Goal: Find specific page/section: Find specific page/section

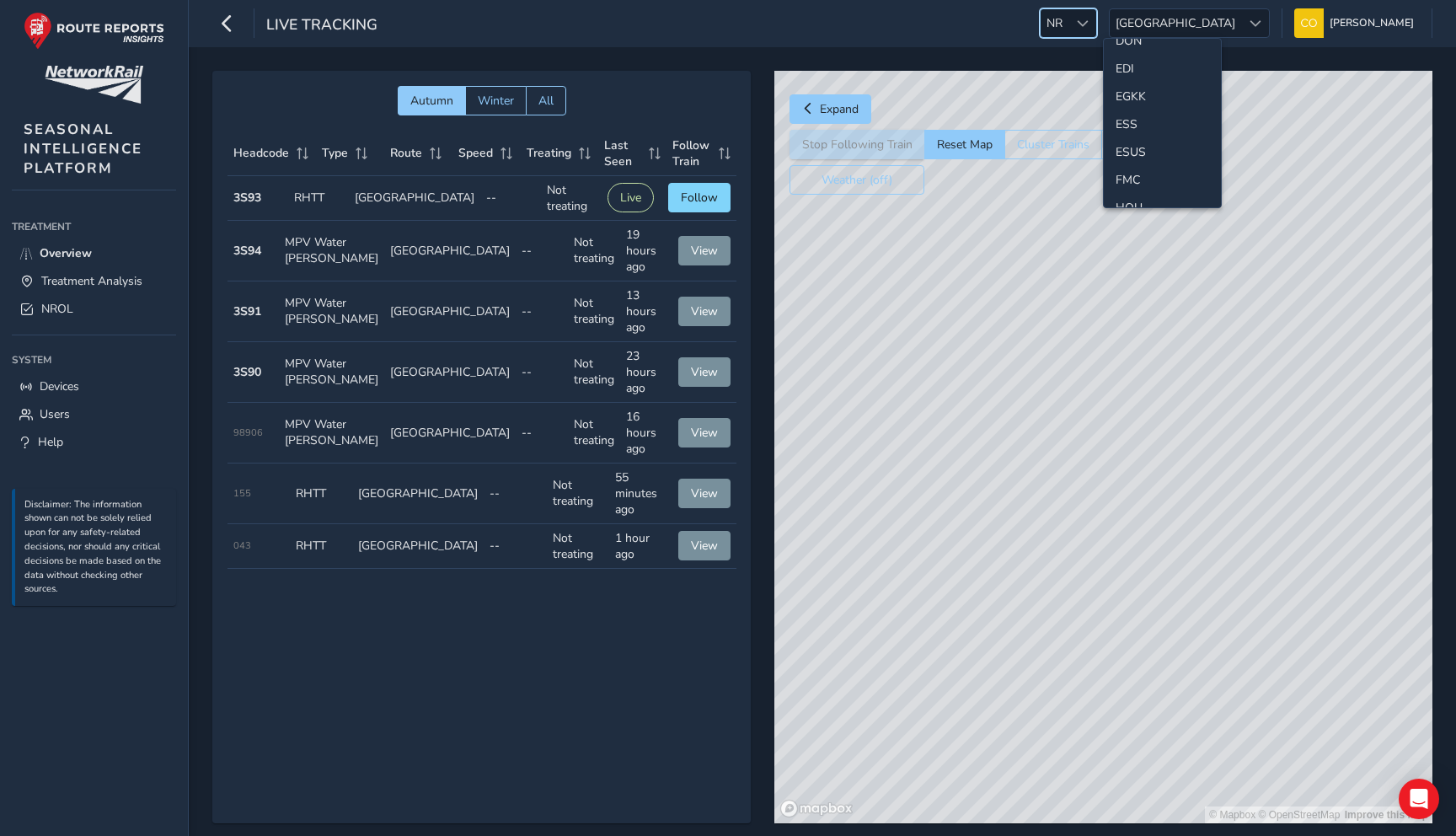
scroll to position [214, 0]
click at [1136, 118] on li "ESS" at bounding box center [1162, 123] width 117 height 28
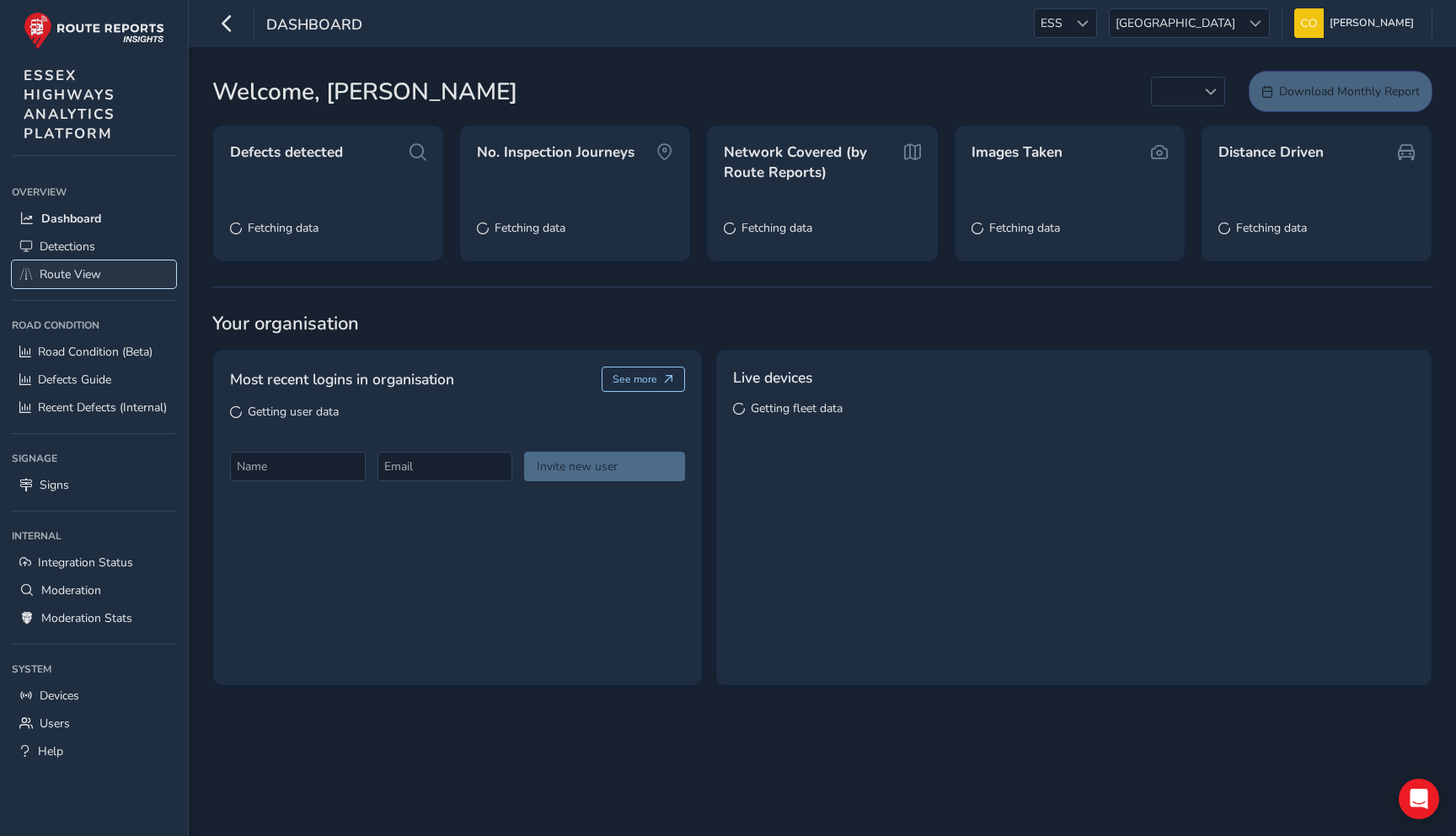
click at [46, 283] on link "Route View" at bounding box center [94, 274] width 164 height 28
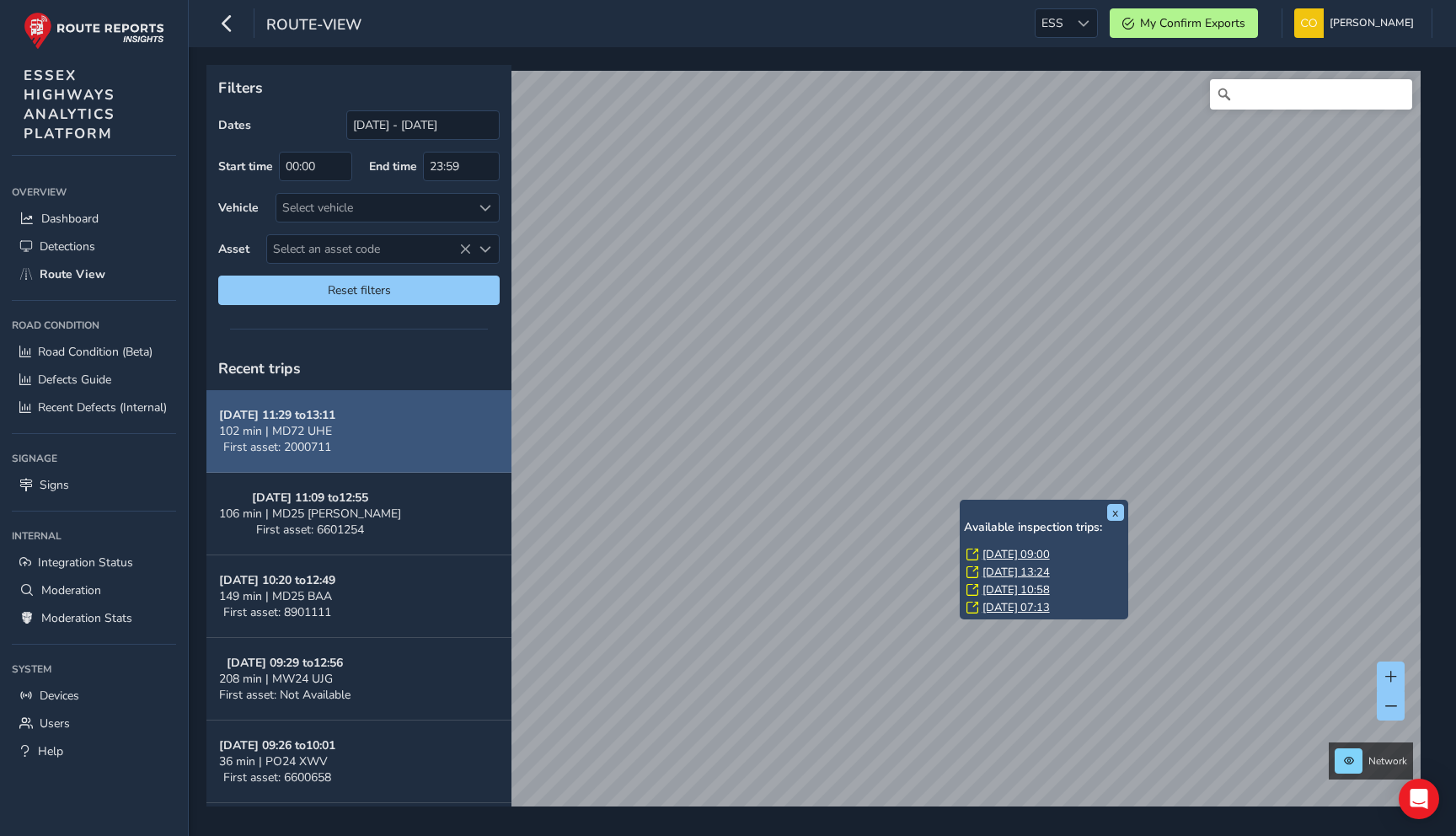
click at [389, 433] on button "[DATE] 11:29 to 13:11 102 min | MD72 UHE First asset: 2000711" at bounding box center [359, 431] width 305 height 82
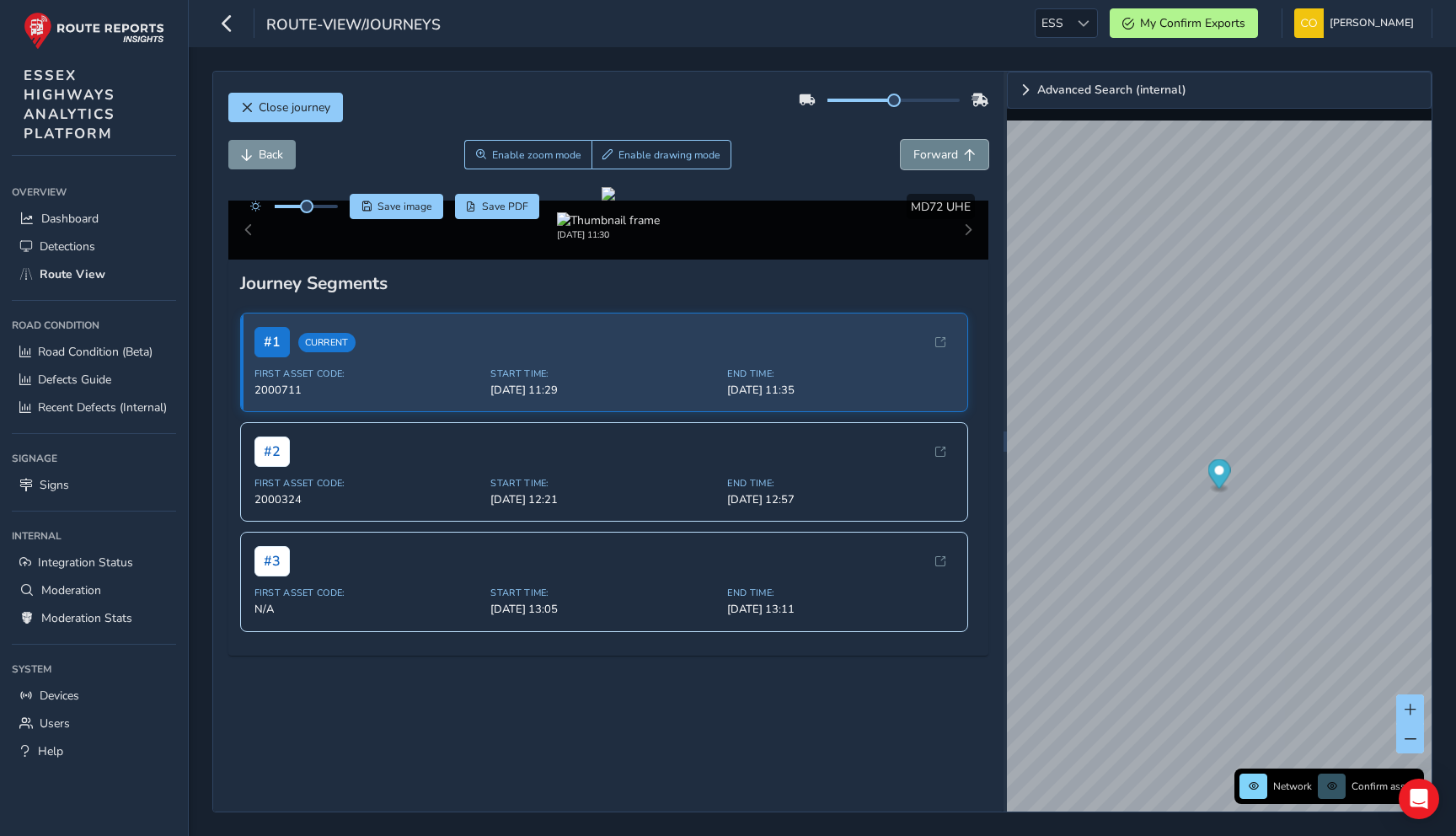
click at [925, 160] on span "Forward" at bounding box center [936, 154] width 44 height 16
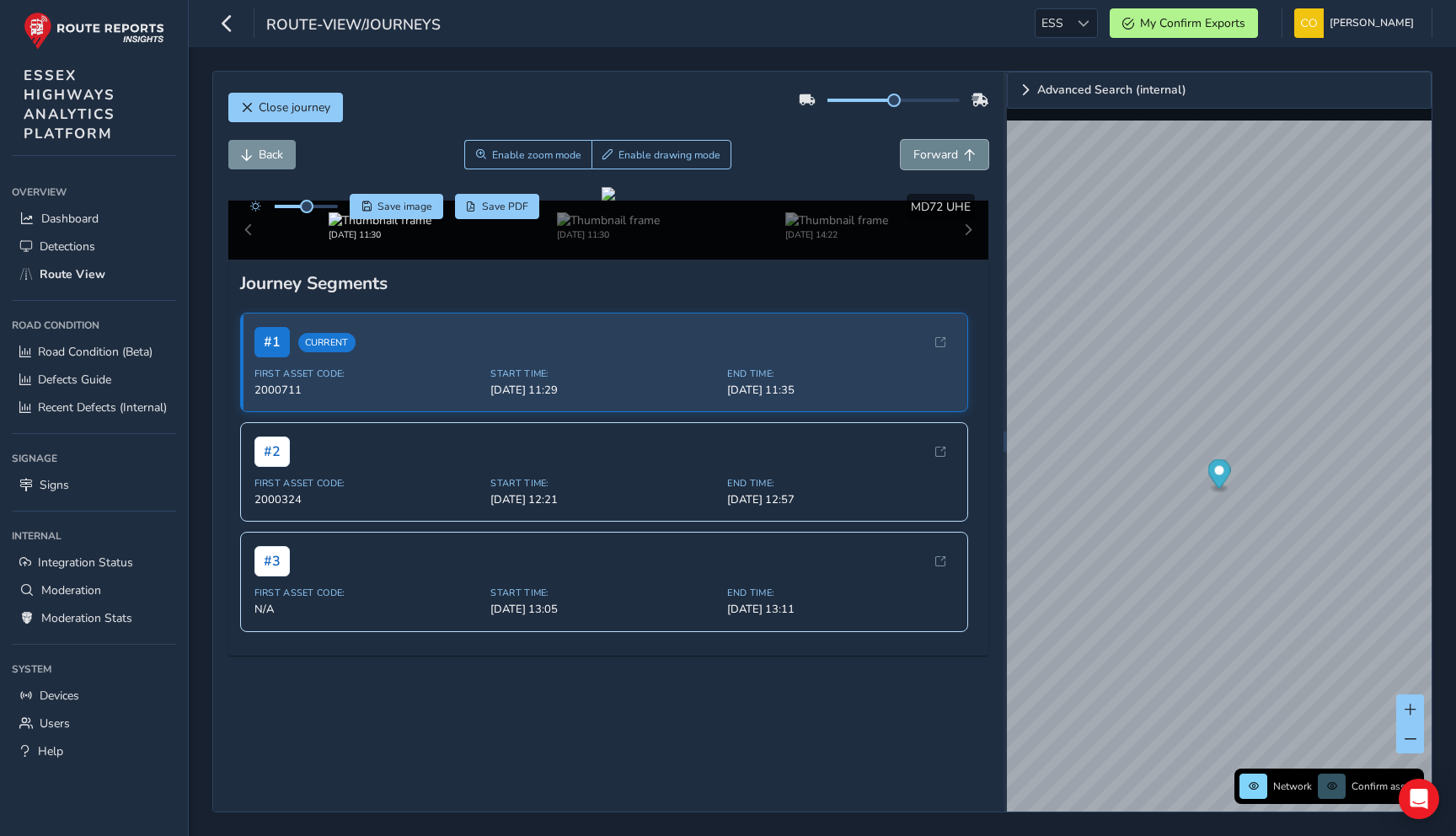
click at [925, 160] on span "Forward" at bounding box center [936, 154] width 44 height 16
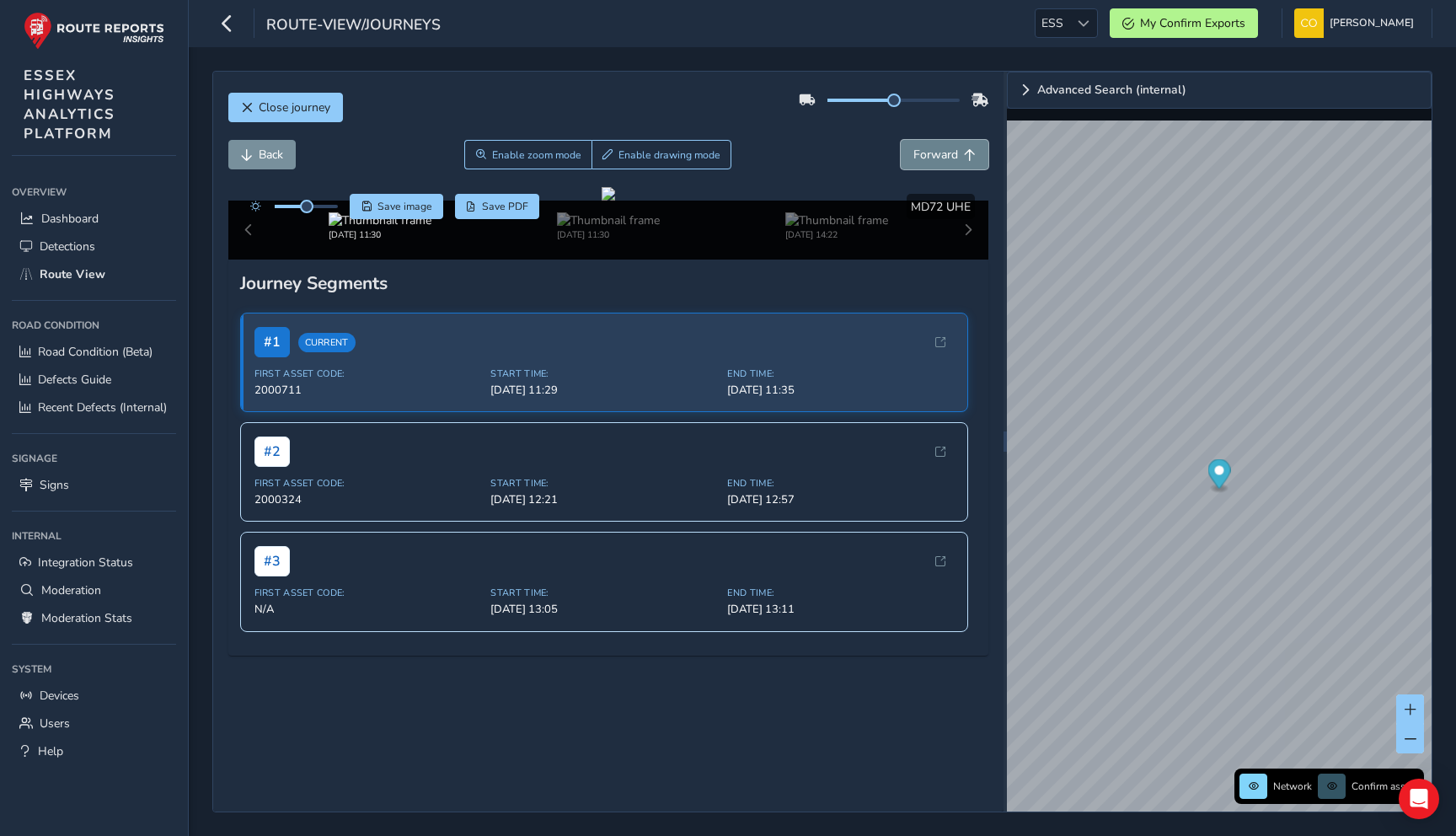
click at [925, 160] on span "Forward" at bounding box center [936, 154] width 44 height 16
click at [1131, 393] on img "Preview frame" at bounding box center [1152, 387] width 42 height 14
